Goal: Task Accomplishment & Management: Manage account settings

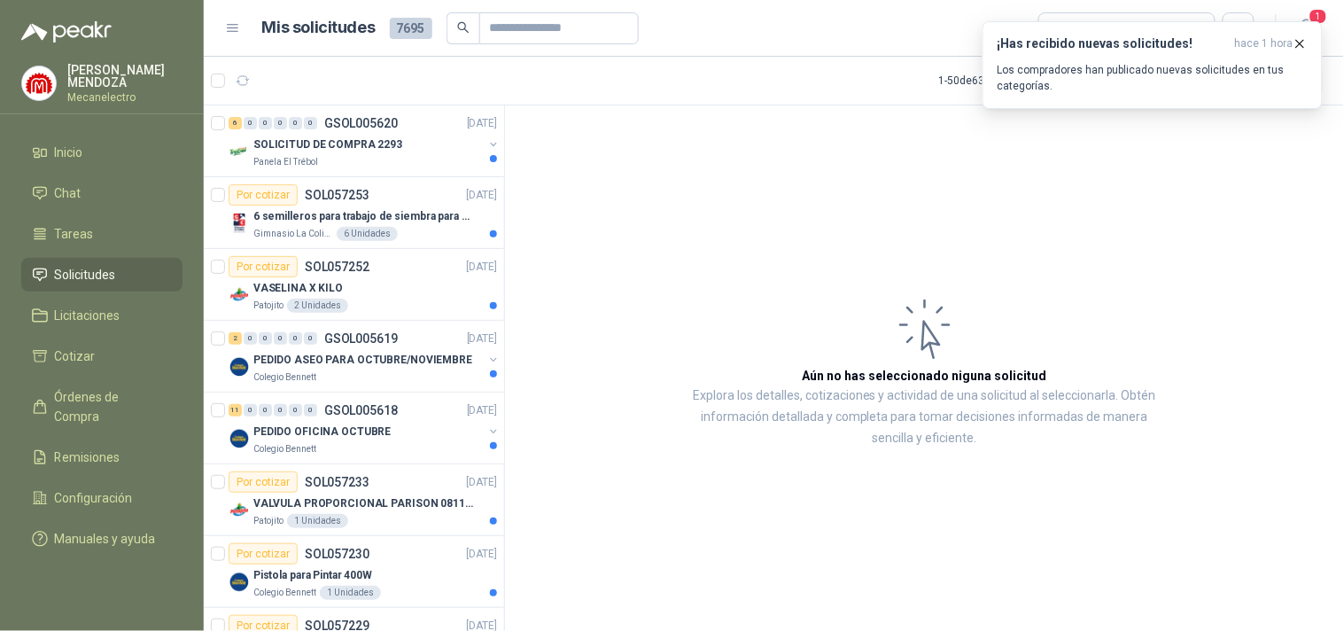
drag, startPoint x: 661, startPoint y: 297, endPoint x: 1093, endPoint y: 214, distance: 440.0
click at [661, 296] on article "Aún no has seleccionado niguna solicitud Explora los detalles, cotizaciones y a…" at bounding box center [924, 370] width 839 height 531
click at [1214, 72] on p "Los compradores han publicado nuevas solicitudes en tus categorías." at bounding box center [1152, 78] width 310 height 32
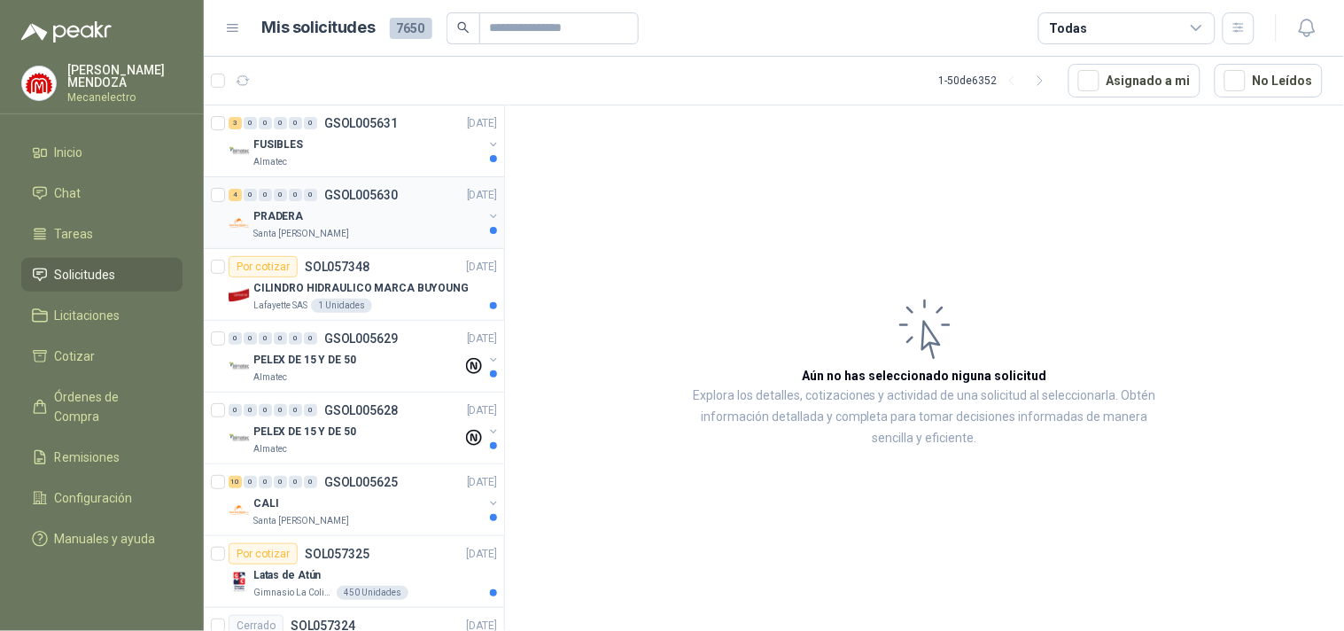
click at [332, 207] on div "PRADERA" at bounding box center [367, 216] width 229 height 21
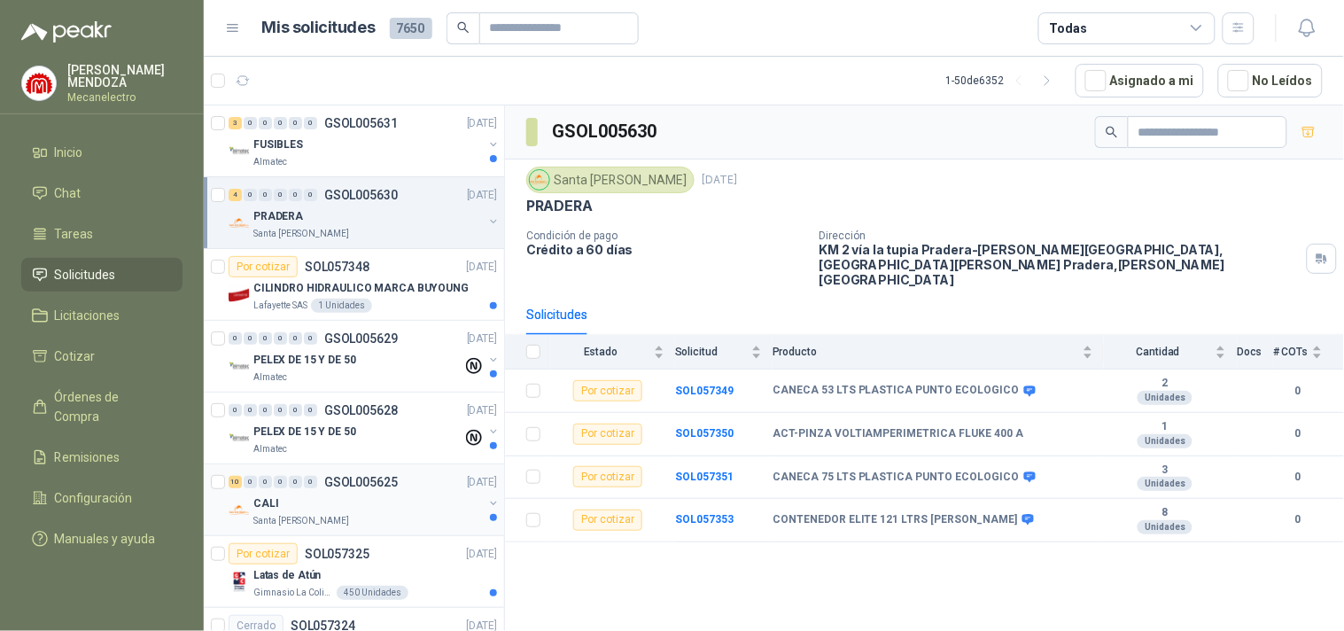
click at [349, 514] on div "Santa [PERSON_NAME]" at bounding box center [367, 521] width 229 height 14
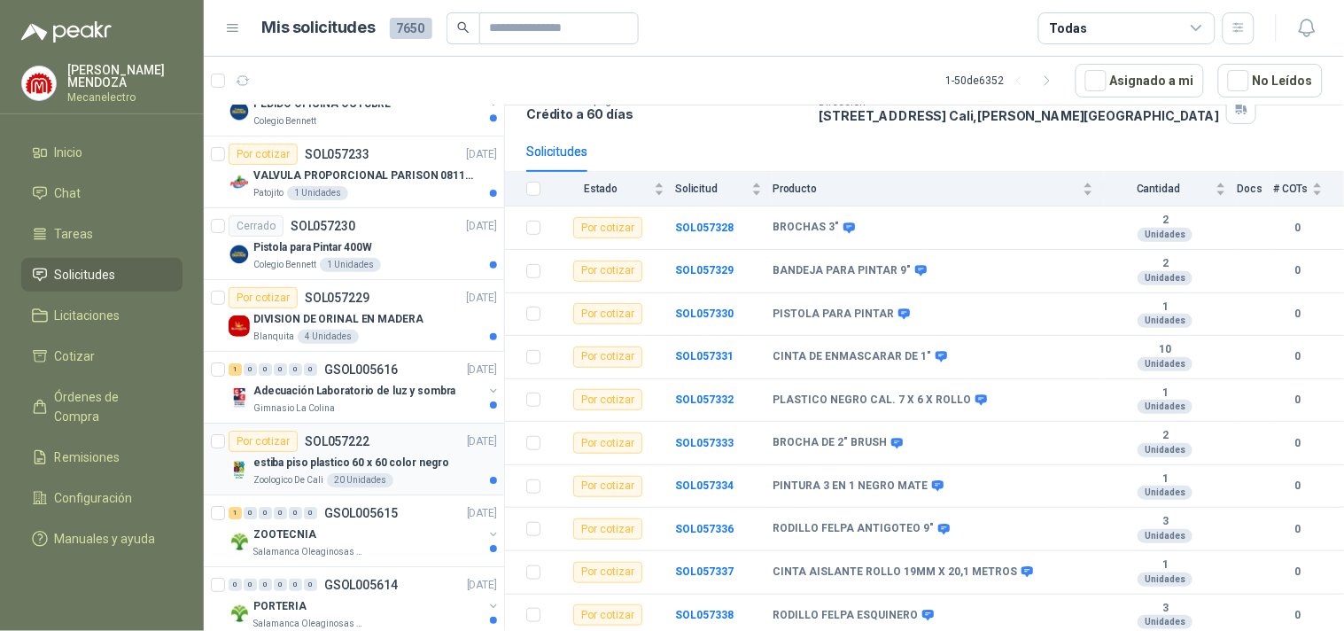
scroll to position [1870, 0]
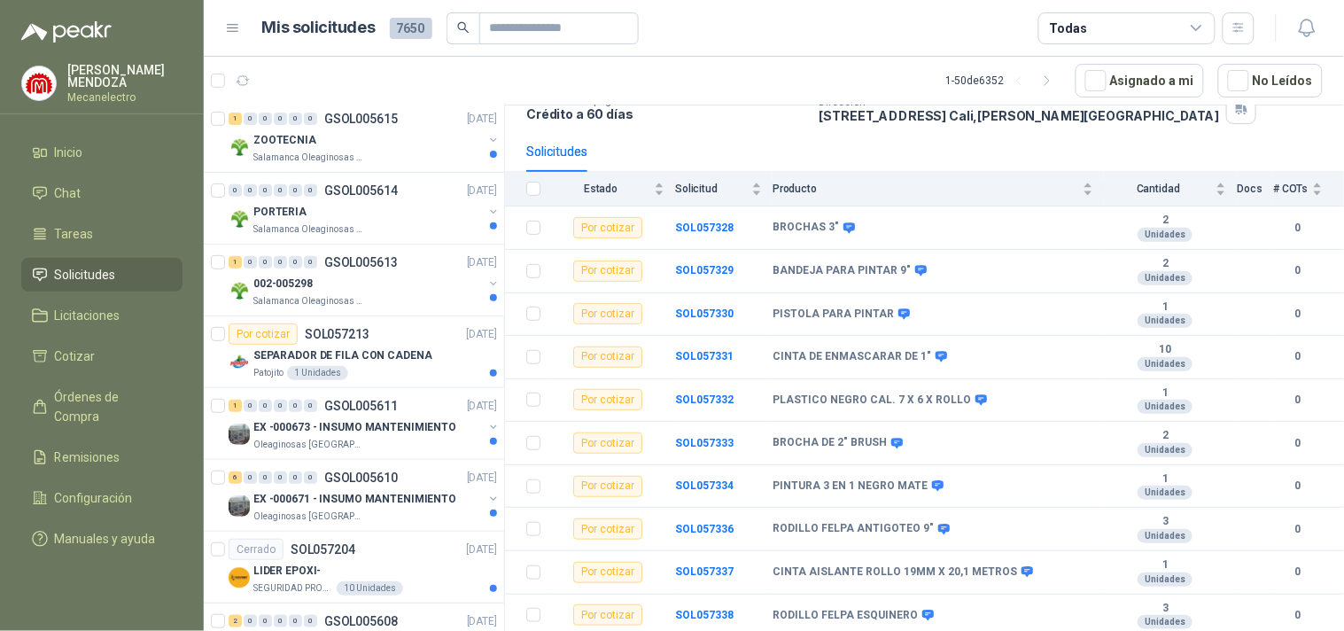
click at [0, 44] on menu "[PERSON_NAME] Mecanelectro Inicio Chat Tareas Solicitudes Licitaciones Cotizar …" at bounding box center [102, 315] width 204 height 631
